Goal: Information Seeking & Learning: Find specific page/section

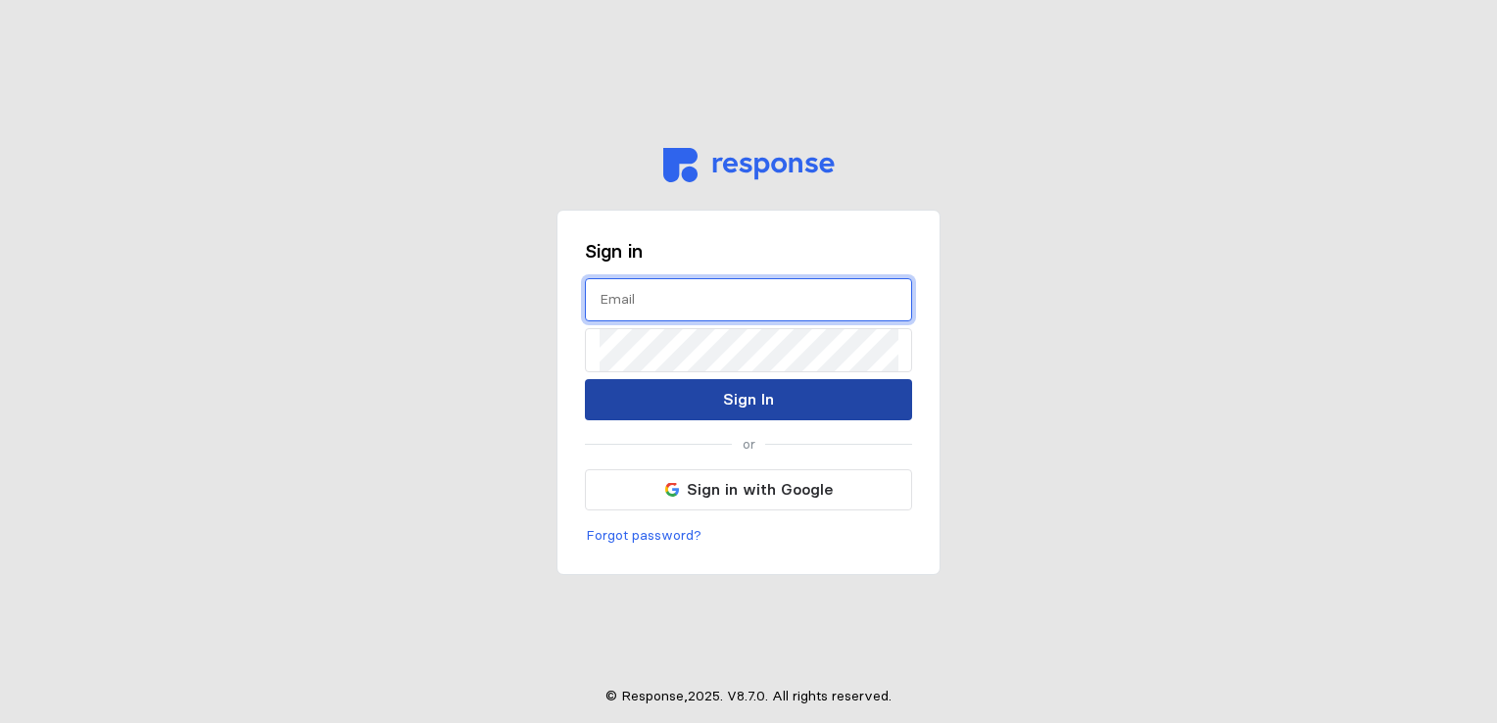
type input "[EMAIL_ADDRESS][DOMAIN_NAME]"
click at [762, 398] on p "Sign In" at bounding box center [748, 399] width 51 height 24
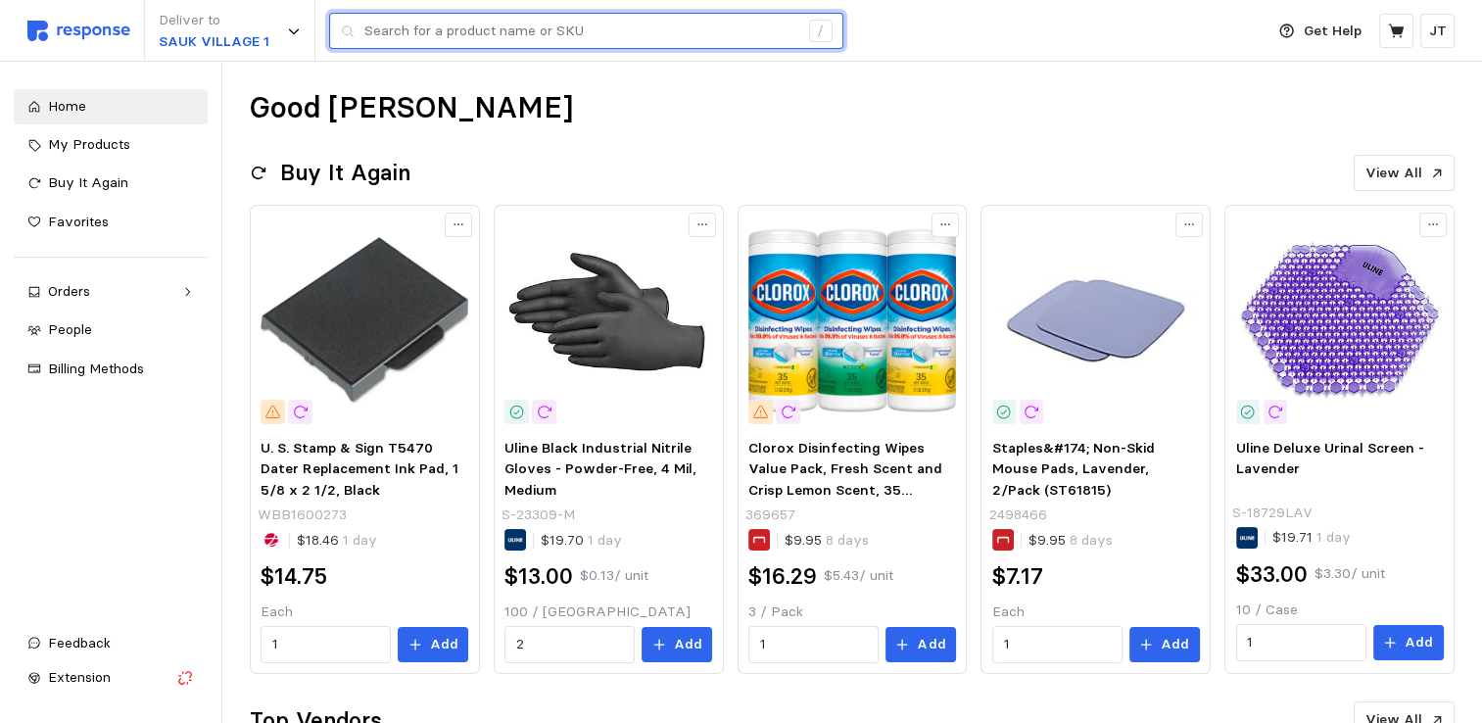
click at [460, 33] on input "text" at bounding box center [581, 31] width 434 height 35
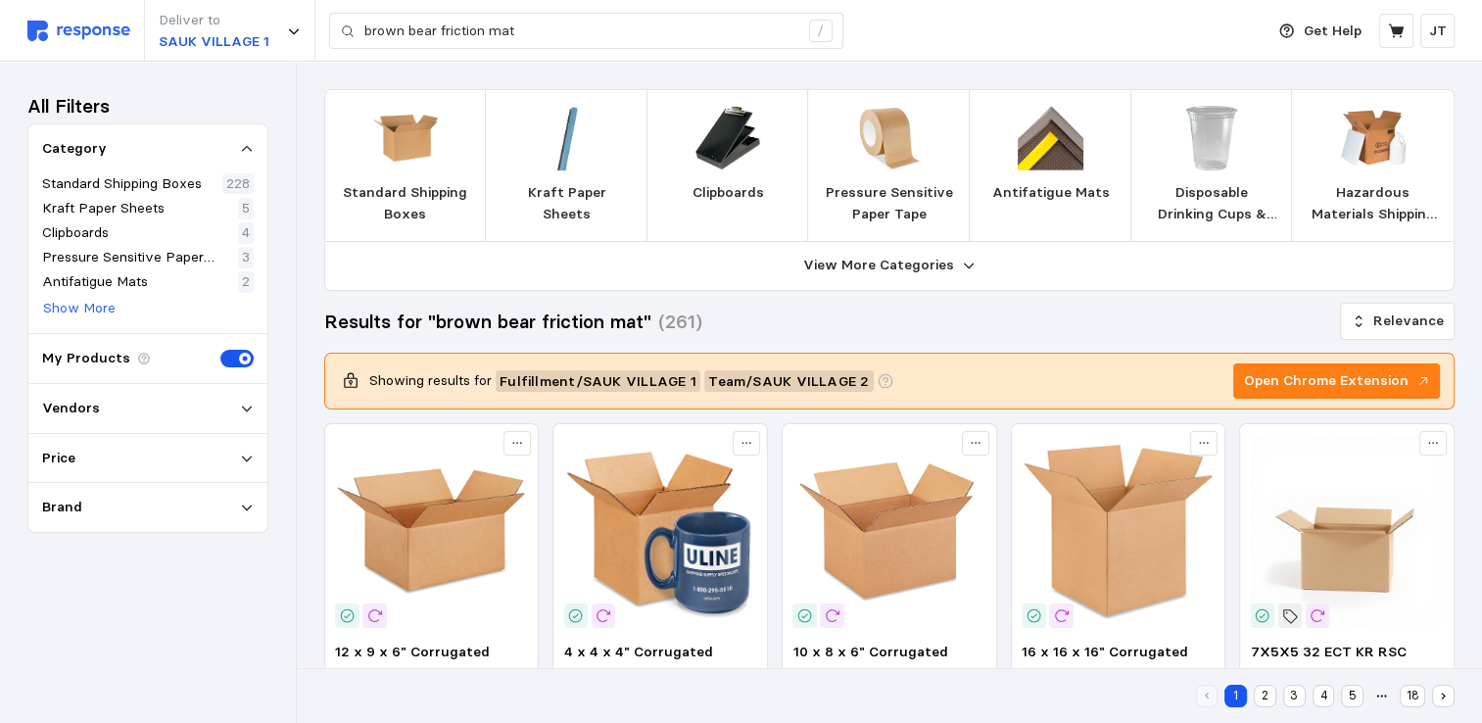
click at [235, 362] on span at bounding box center [230, 359] width 21 height 18
click at [220, 350] on input "checkbox" at bounding box center [220, 350] width 0 height 0
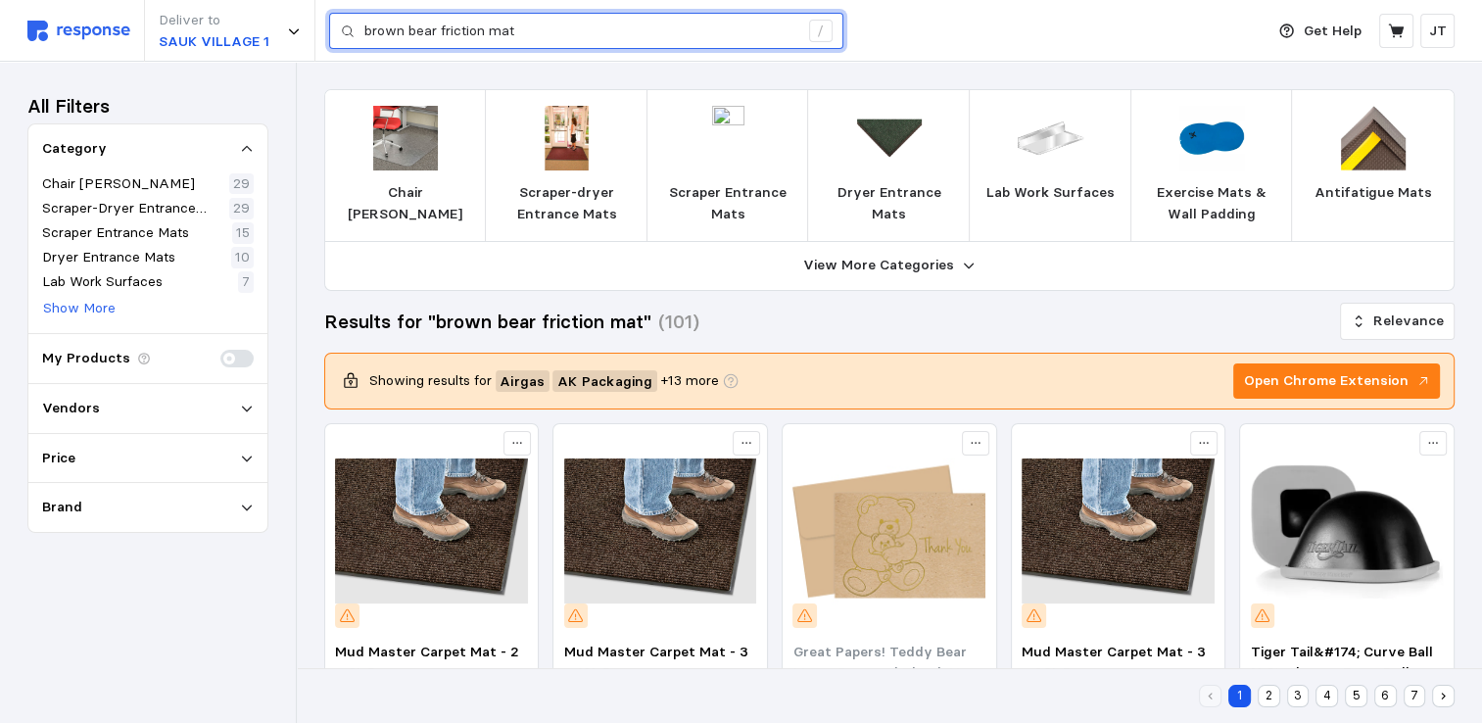
click at [554, 36] on input "brown bear friction mat" at bounding box center [581, 31] width 434 height 35
drag, startPoint x: 552, startPoint y: 36, endPoint x: 214, endPoint y: -37, distance: 346.8
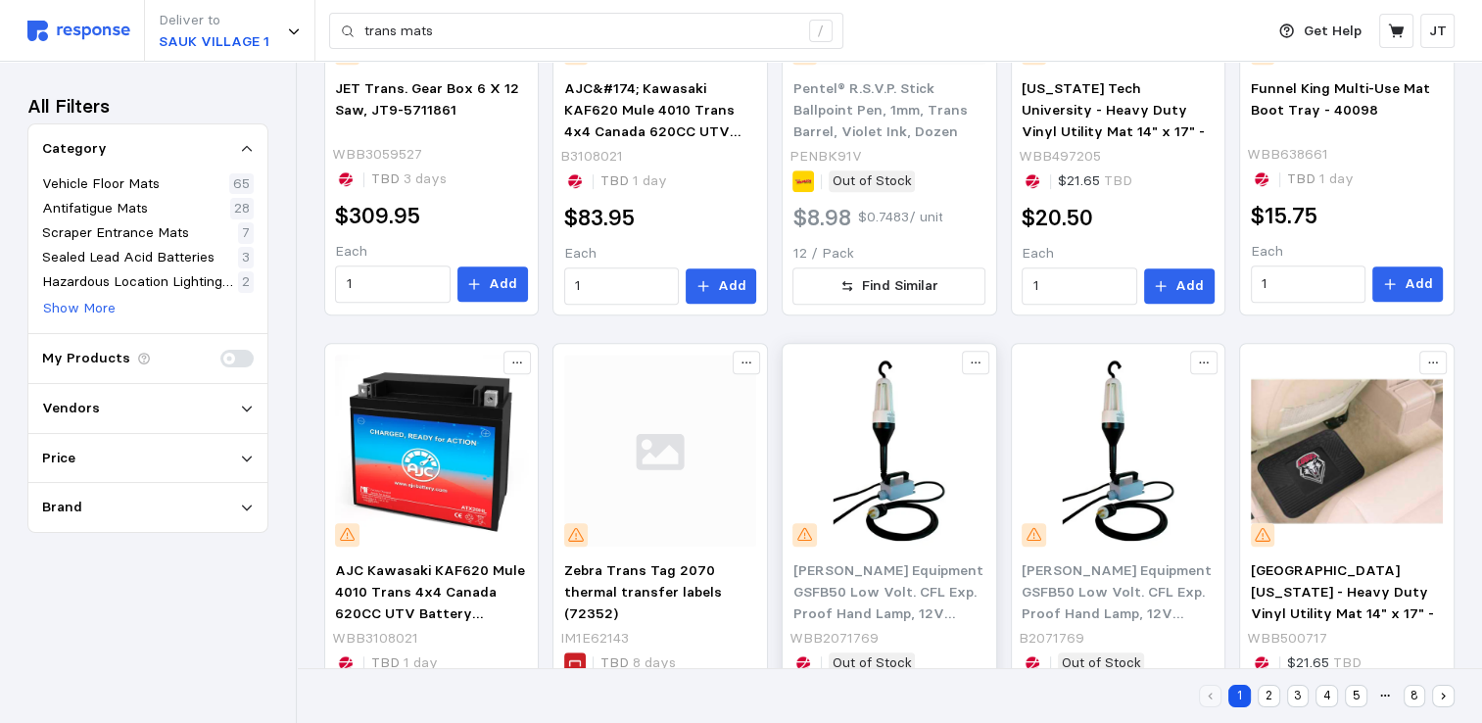
scroll to position [1198, 0]
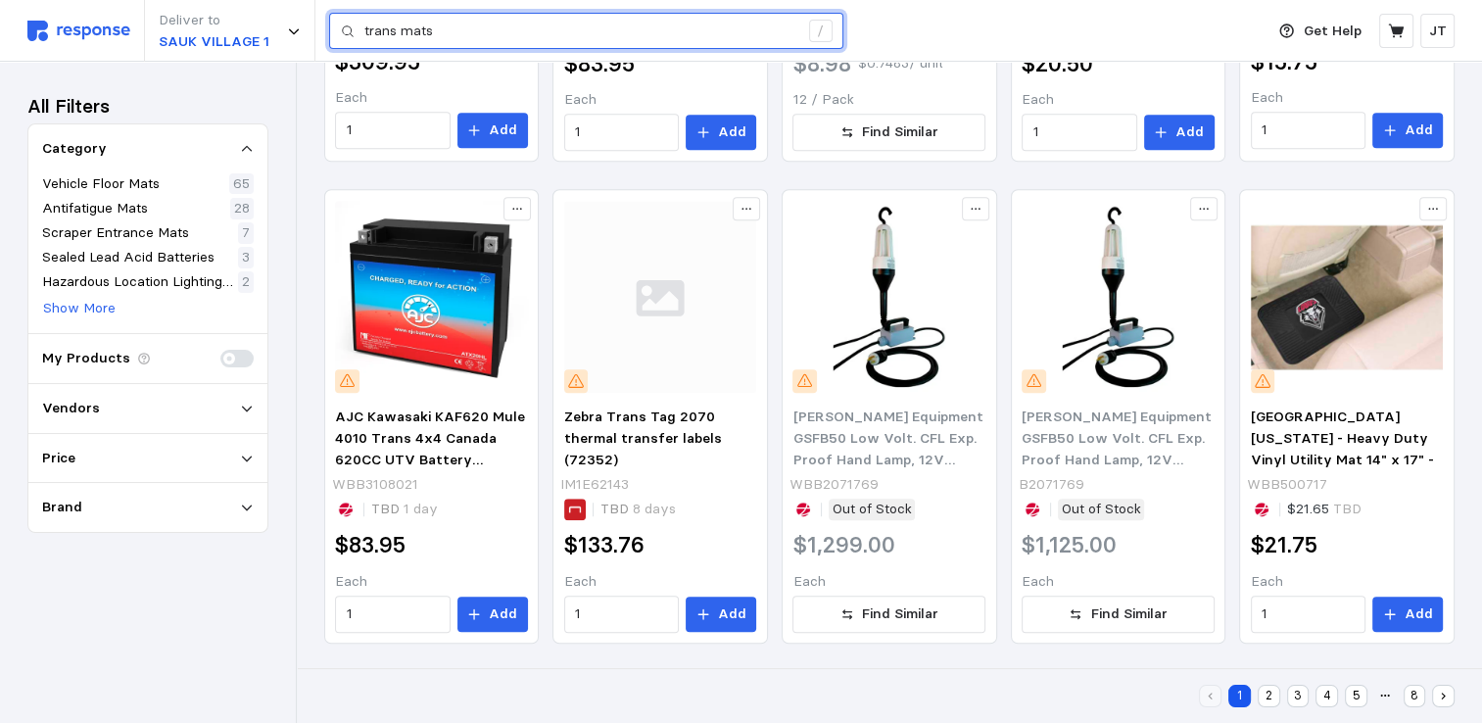
drag, startPoint x: 454, startPoint y: 36, endPoint x: 132, endPoint y: -40, distance: 331.2
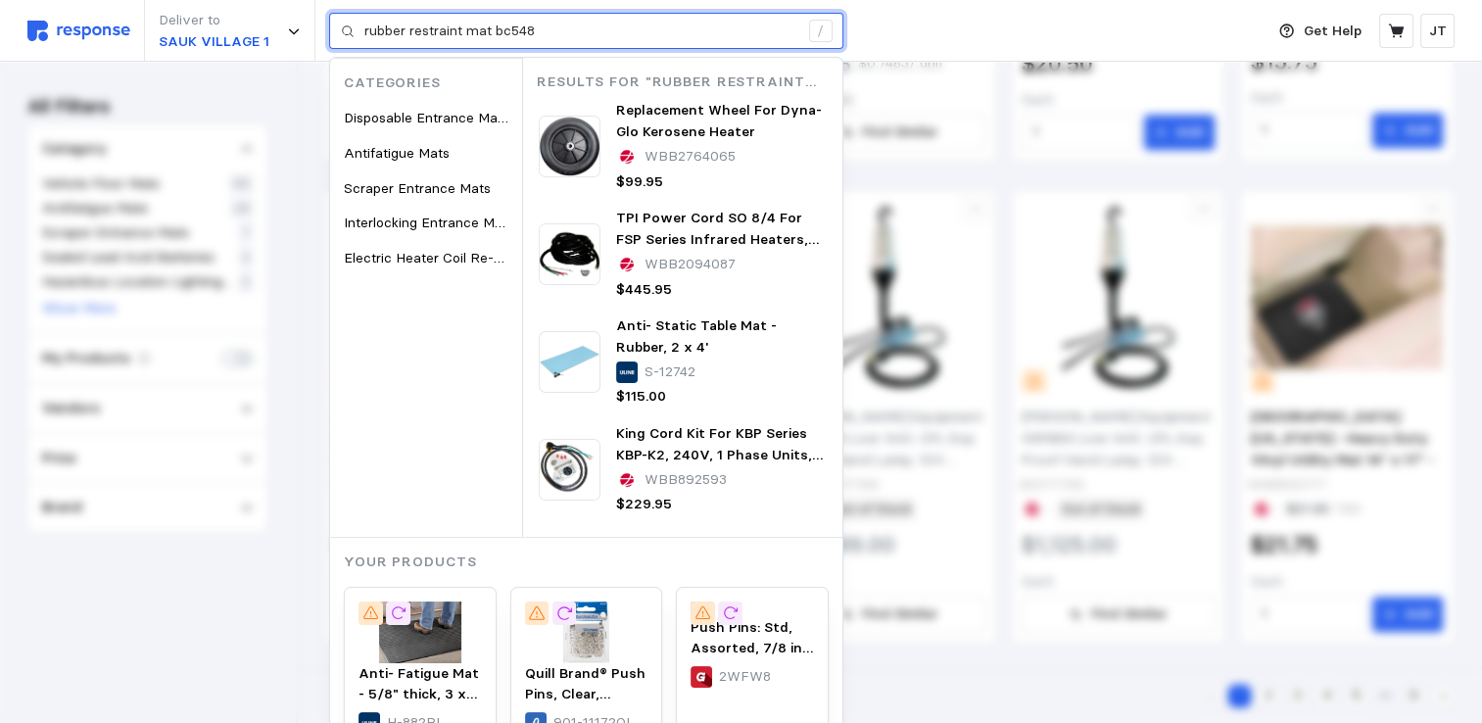
type input "rubber restraint mat bc548"
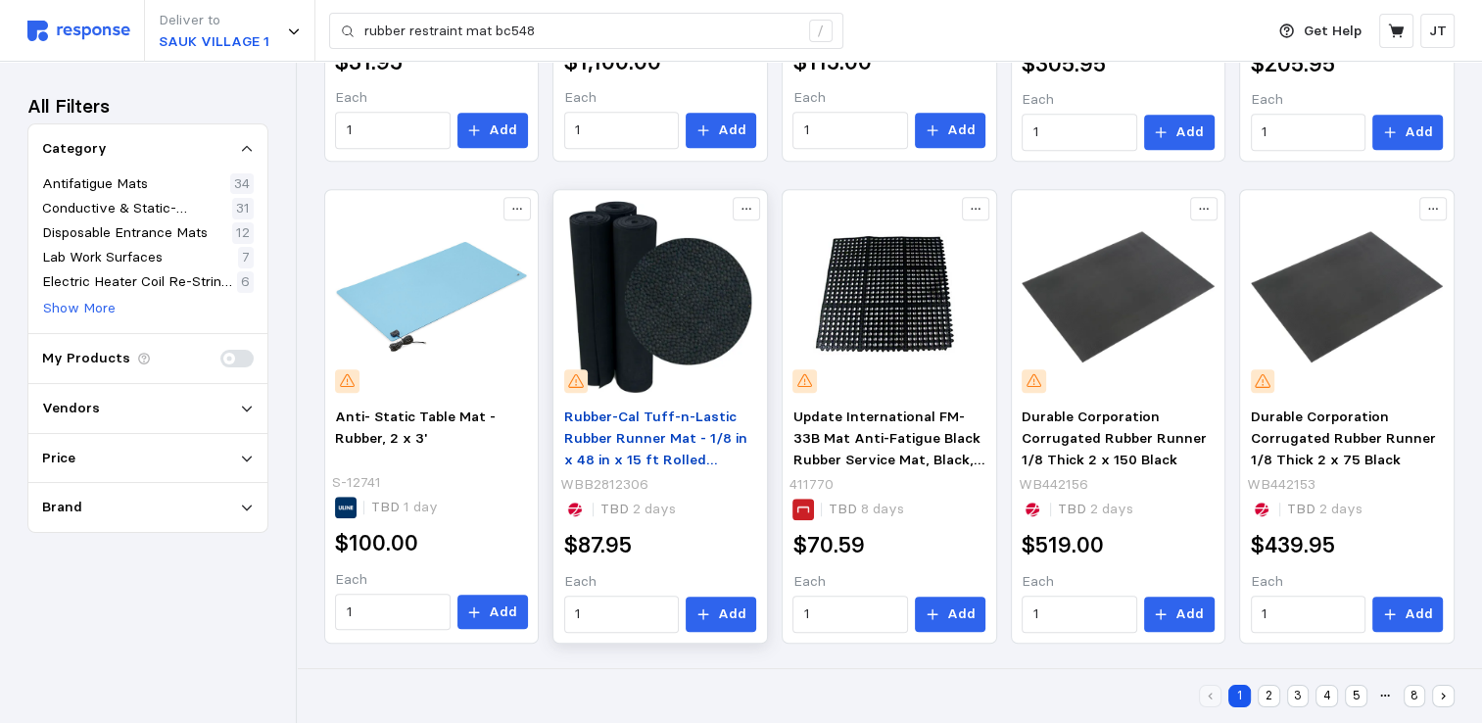
click at [632, 425] on p "Rubber-Cal Tuff-n-Lastic Rubber Runner Mat - 1/8 in x 48 in x 15 ft Rolled Rubb…" at bounding box center [660, 438] width 193 height 64
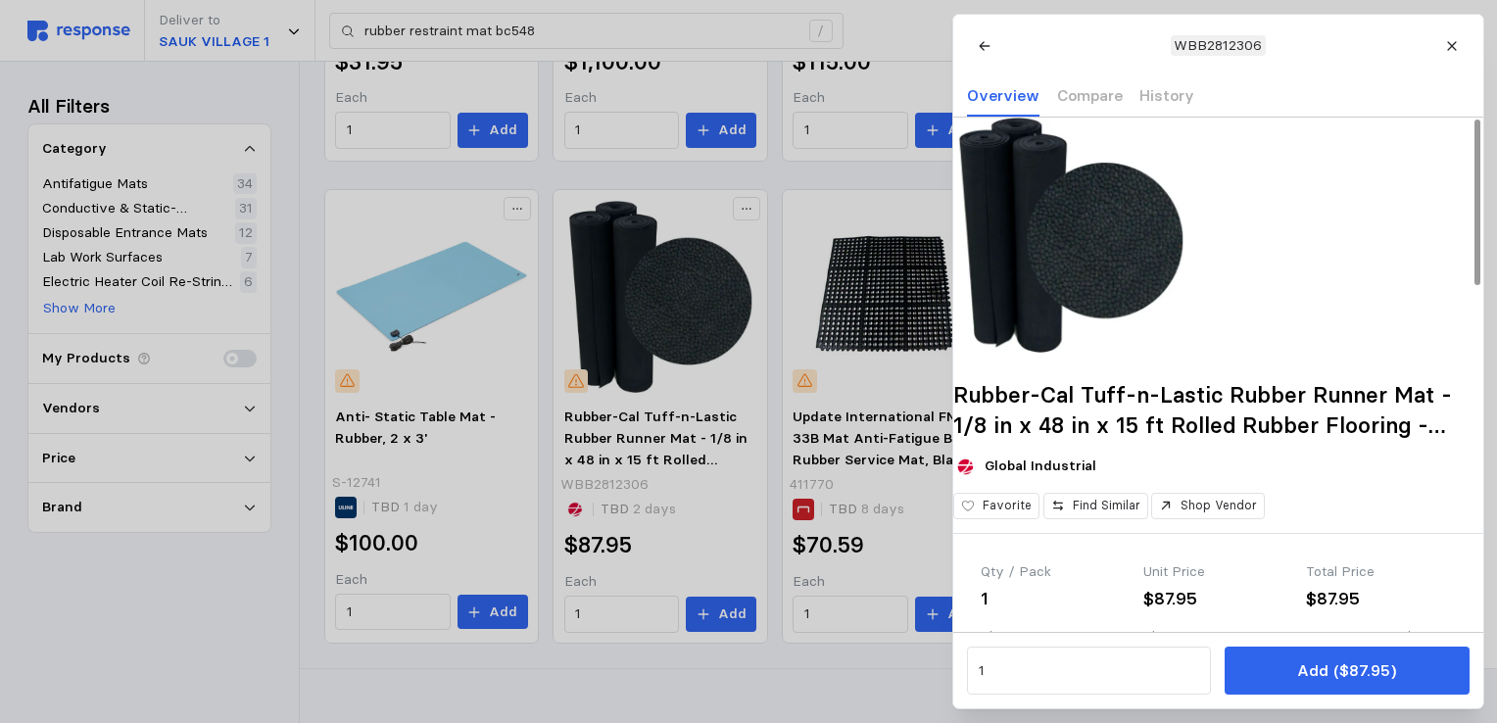
click at [1012, 281] on img at bounding box center [1070, 235] width 235 height 235
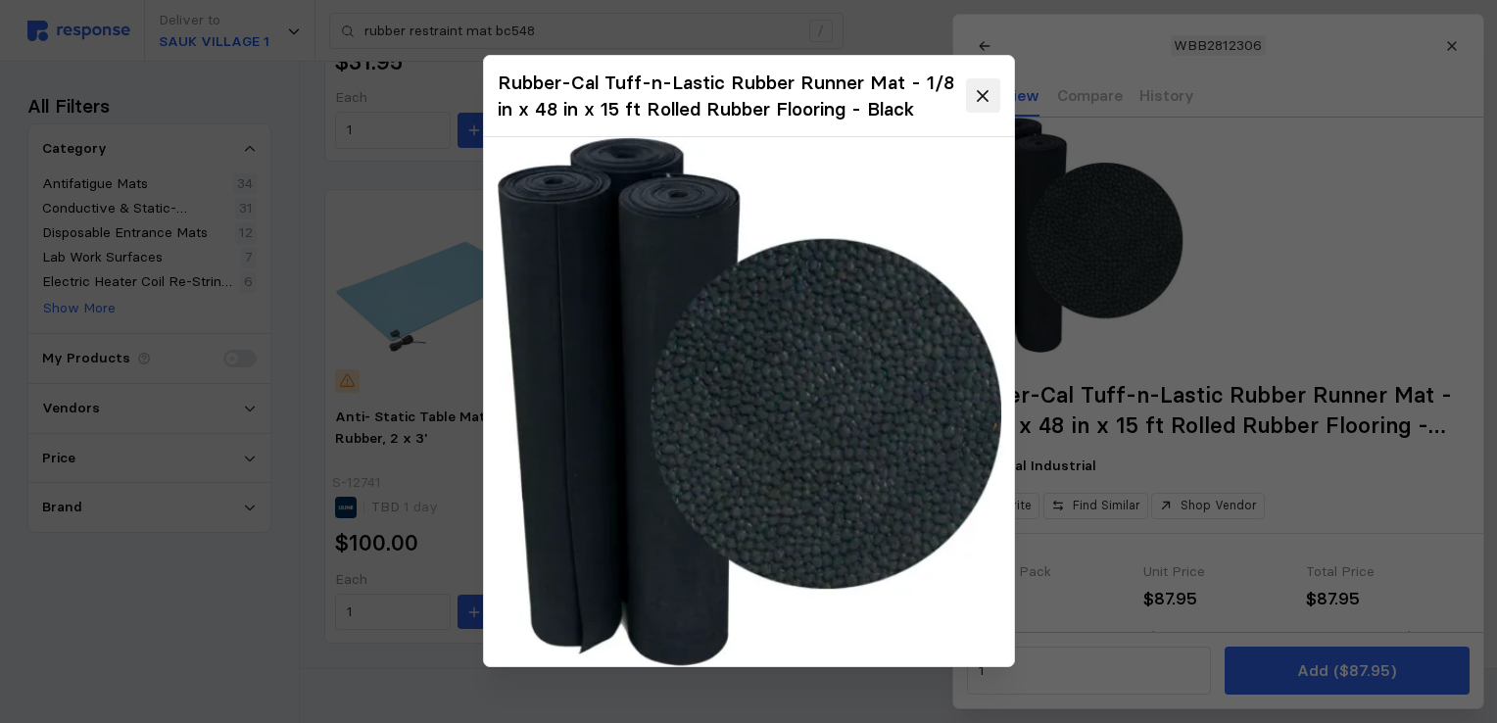
click at [986, 94] on icon at bounding box center [983, 97] width 18 height 18
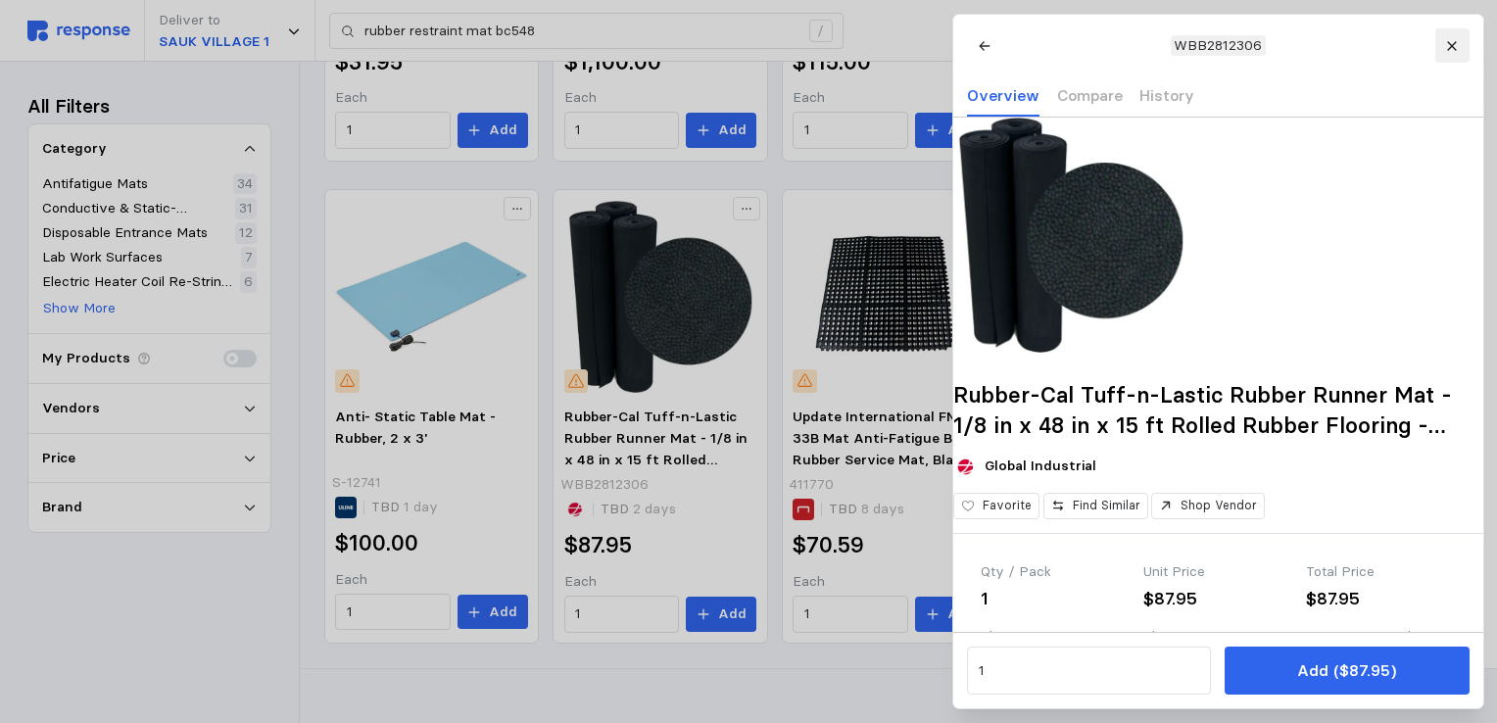
click at [1447, 49] on icon at bounding box center [1451, 45] width 9 height 9
